Goal: Complete application form

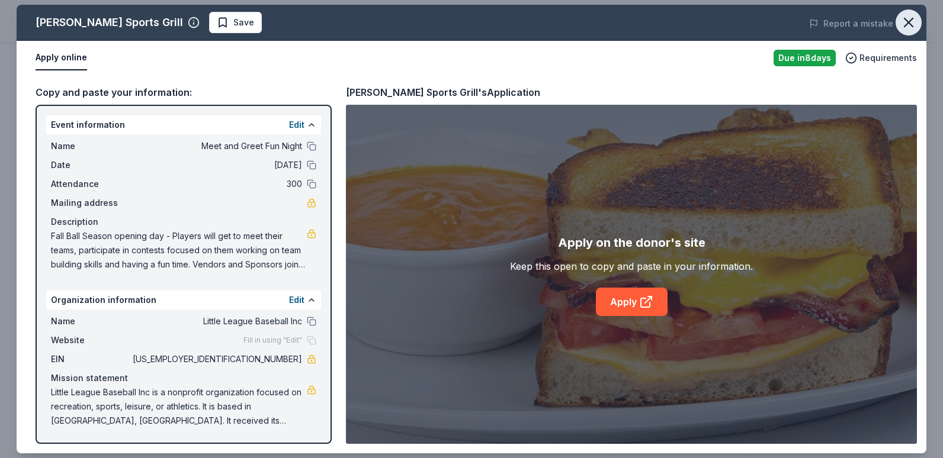
click at [905, 27] on icon "button" at bounding box center [908, 22] width 8 height 8
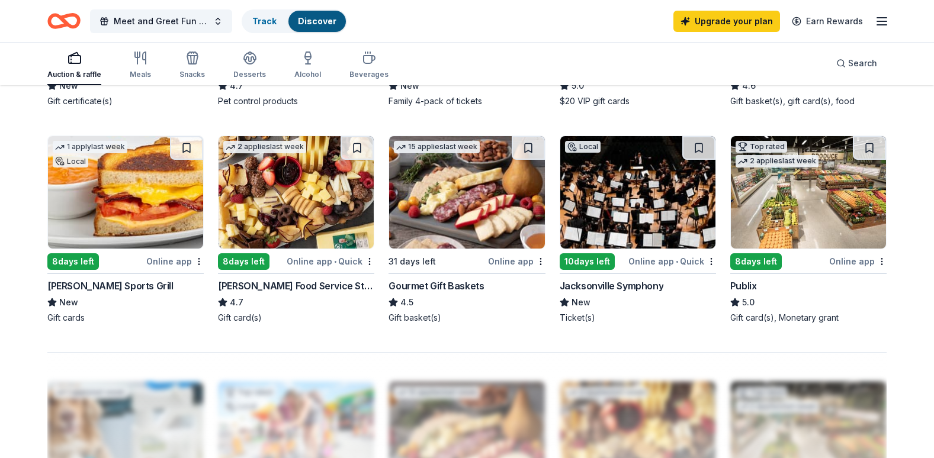
scroll to position [765, 0]
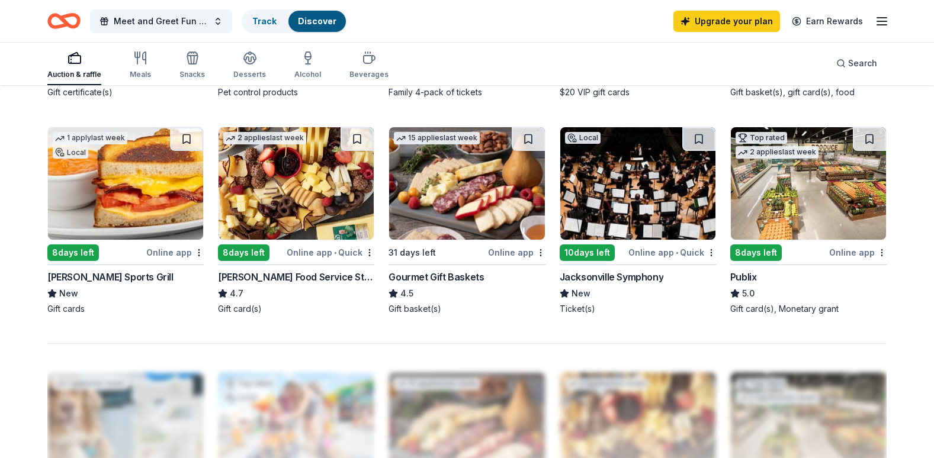
click at [851, 208] on img at bounding box center [808, 183] width 155 height 112
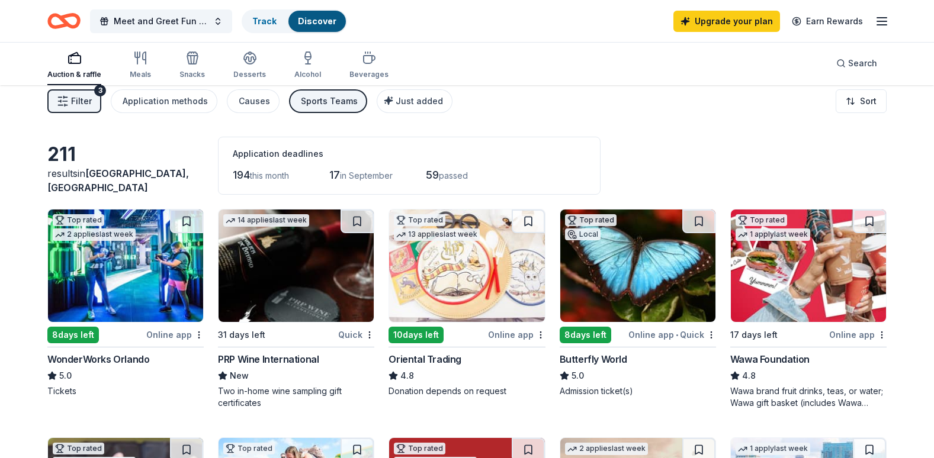
scroll to position [0, 0]
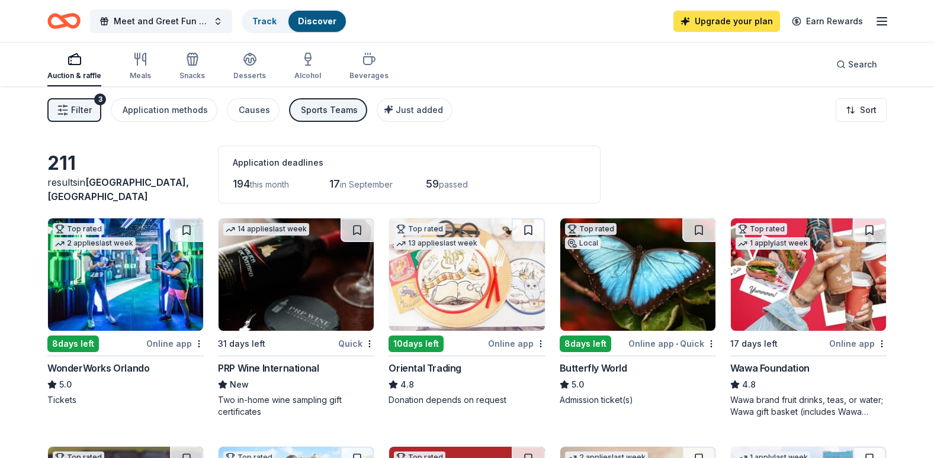
click at [745, 26] on link "Upgrade your plan" at bounding box center [726, 21] width 107 height 21
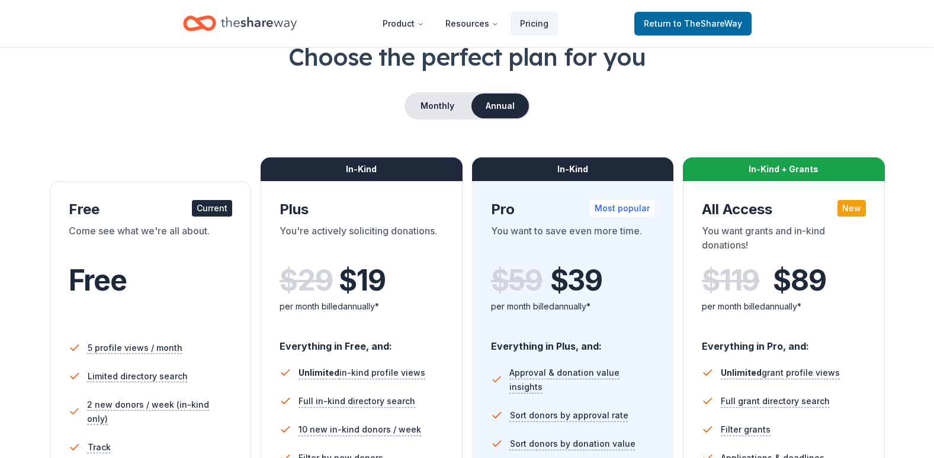
scroll to position [72, 0]
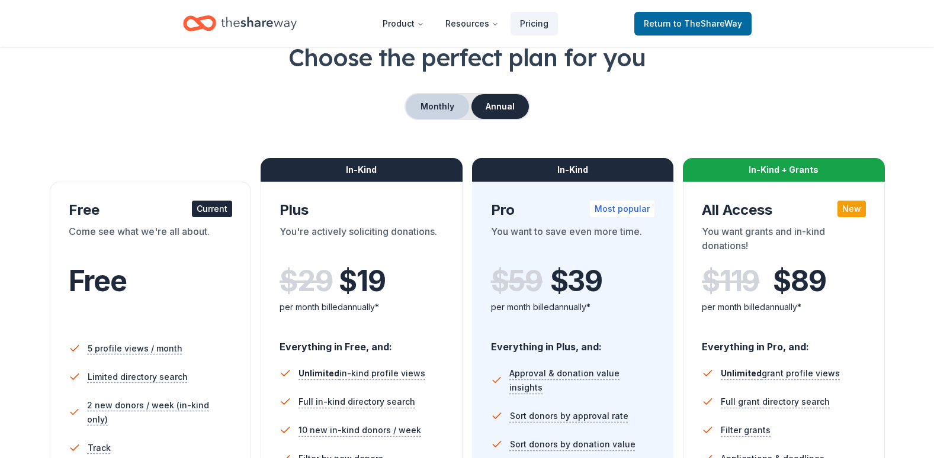
click at [436, 104] on button "Monthly" at bounding box center [437, 106] width 63 height 25
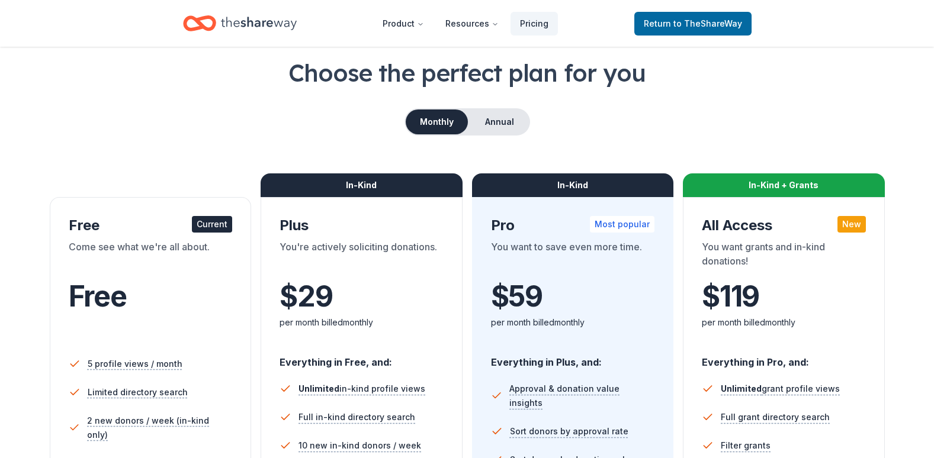
scroll to position [0, 0]
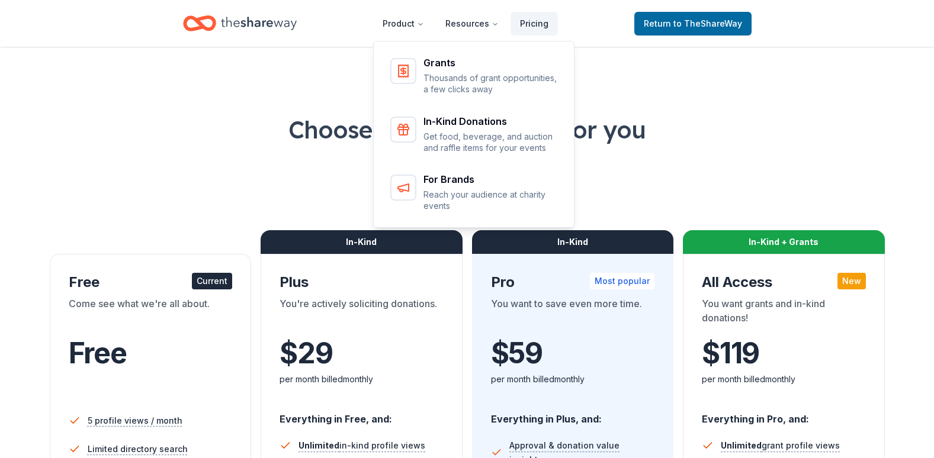
click at [271, 18] on icon "Home" at bounding box center [259, 23] width 76 height 24
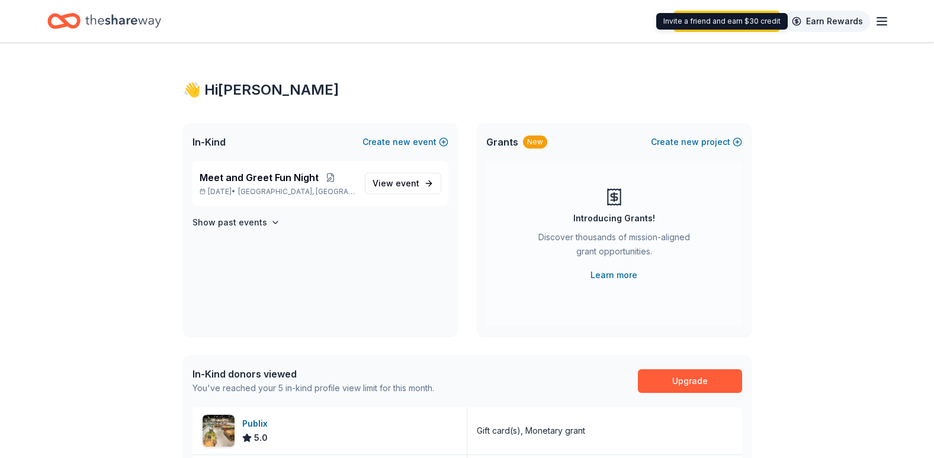
click at [812, 20] on link "Earn Rewards" at bounding box center [826, 21] width 85 height 21
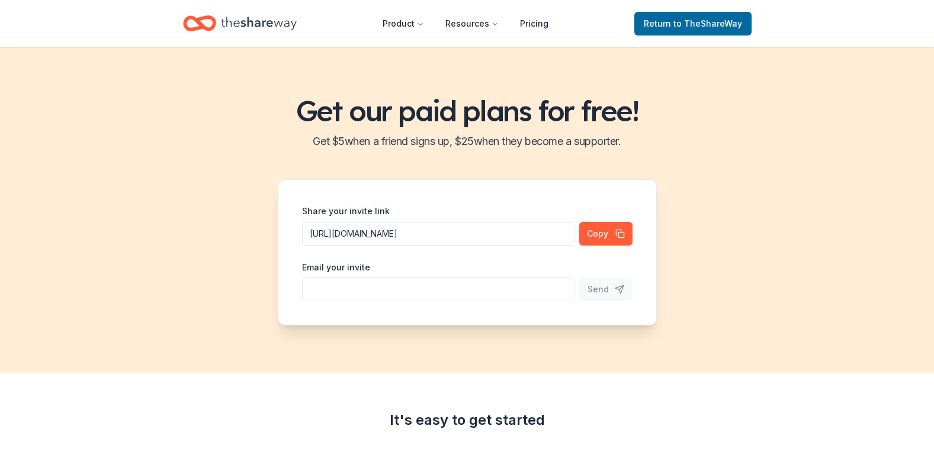
click at [256, 28] on icon "Home" at bounding box center [259, 23] width 76 height 24
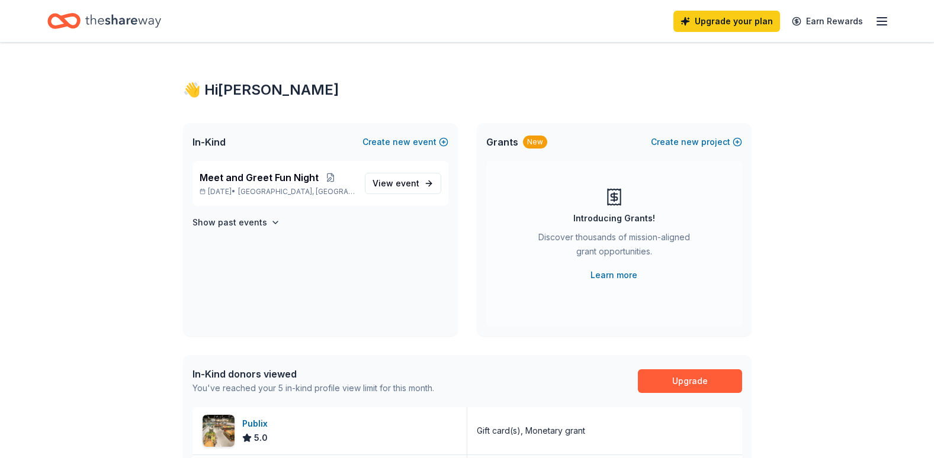
click at [878, 25] on line "button" at bounding box center [881, 25] width 9 height 0
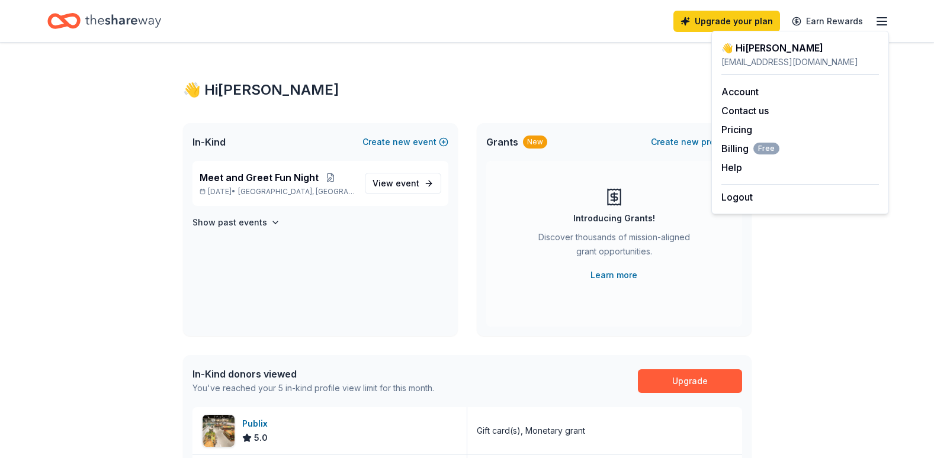
click at [866, 246] on div "👋 Hi Jessica In-Kind Create new event Meet and Greet Fun Night Sep 26, 2025 • I…" at bounding box center [467, 458] width 934 height 831
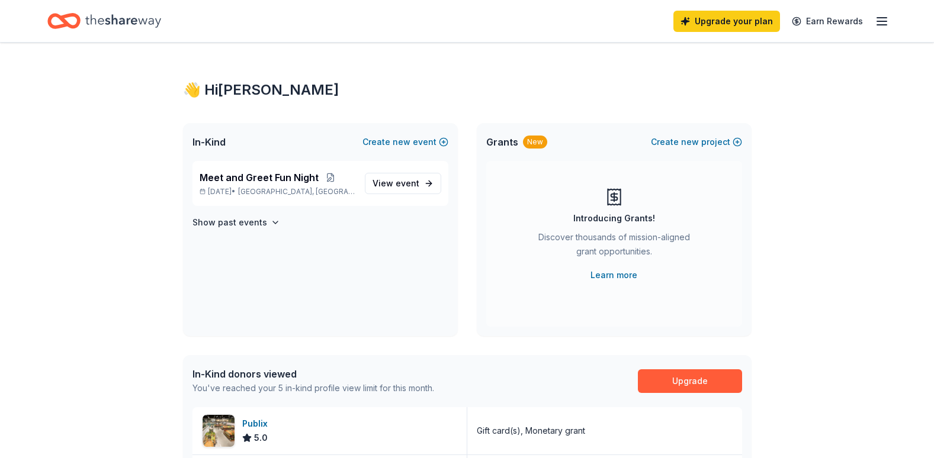
click at [866, 246] on div "👋 Hi Jessica In-Kind Create new event Meet and Greet Fun Night Sep 26, 2025 • I…" at bounding box center [467, 458] width 934 height 831
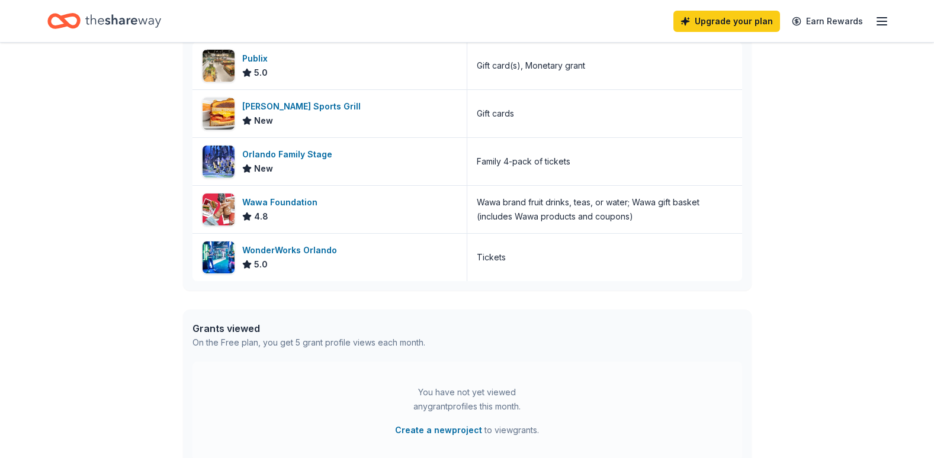
scroll to position [501, 0]
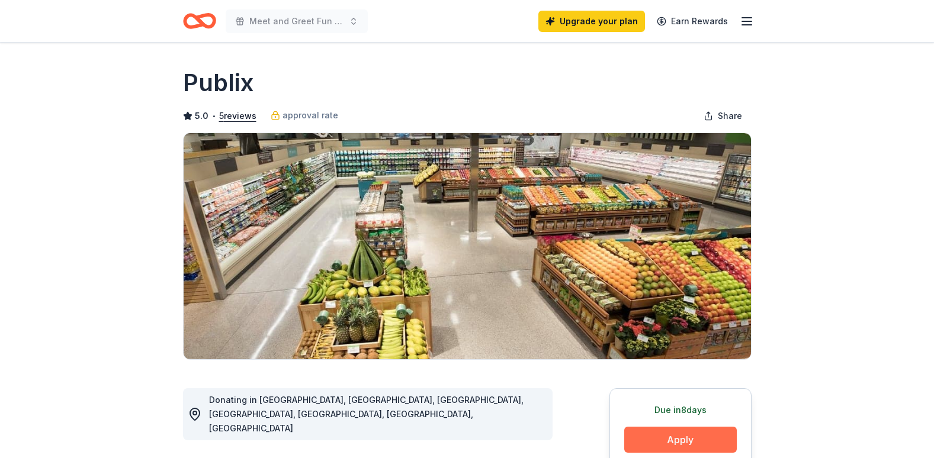
click at [651, 438] on button "Apply" at bounding box center [680, 440] width 112 height 26
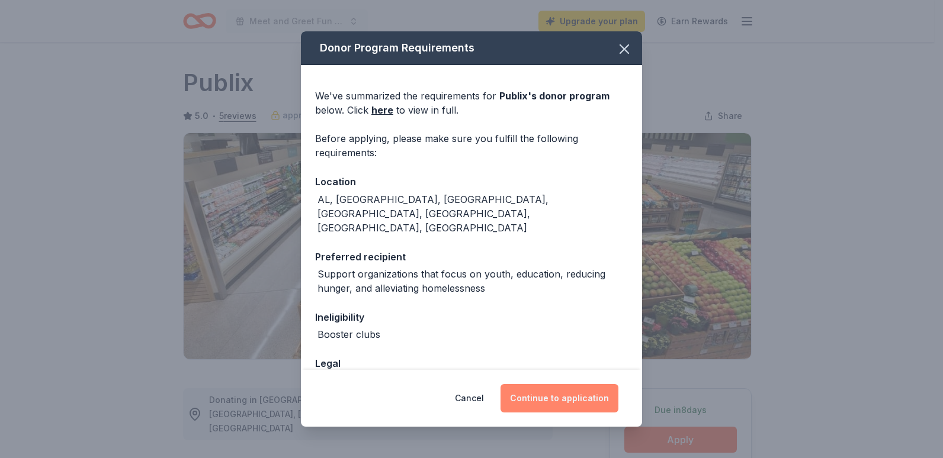
click at [536, 394] on button "Continue to application" at bounding box center [559, 398] width 118 height 28
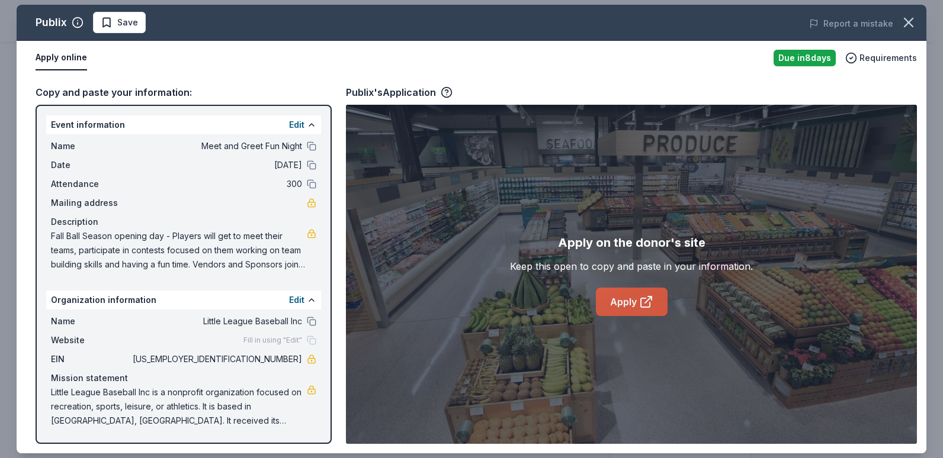
click at [638, 304] on link "Apply" at bounding box center [632, 302] width 72 height 28
